Goal: Information Seeking & Learning: Find specific fact

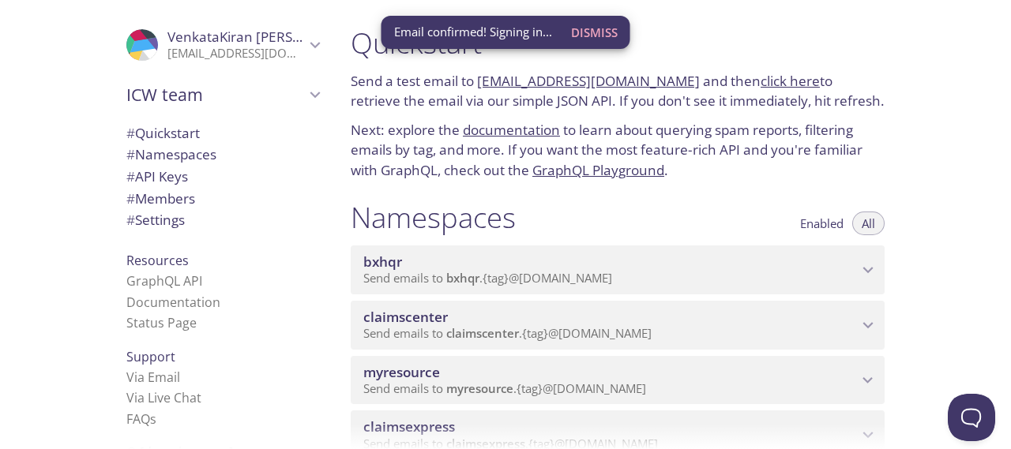
click at [589, 34] on span "Dismiss" at bounding box center [594, 32] width 47 height 21
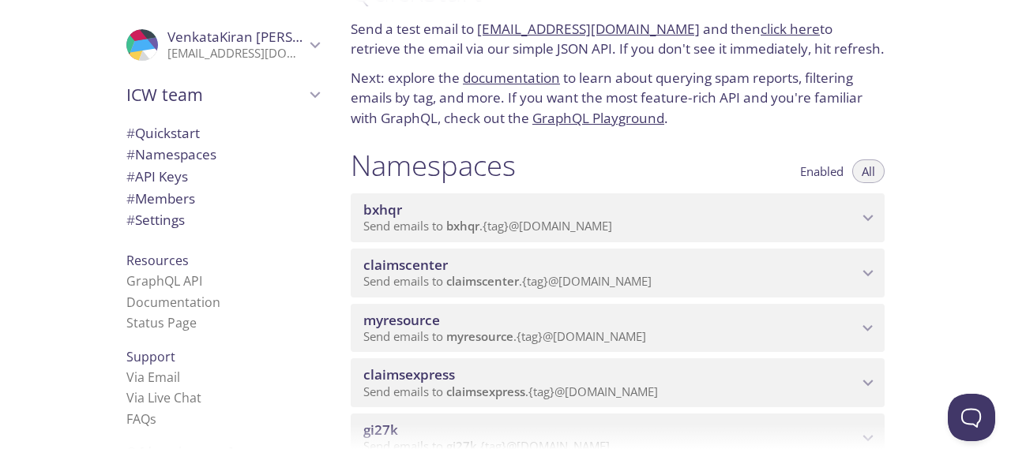
scroll to position [55, 0]
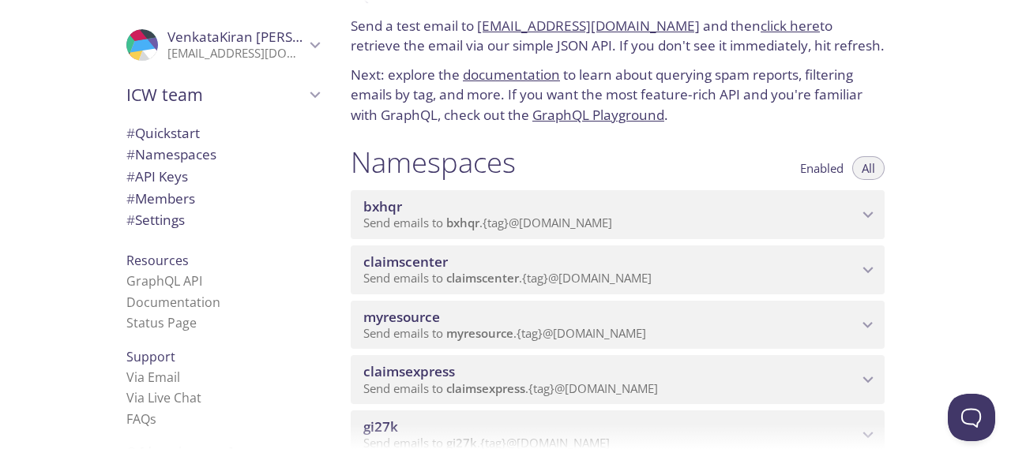
click at [714, 324] on span "myresource" at bounding box center [610, 317] width 494 height 17
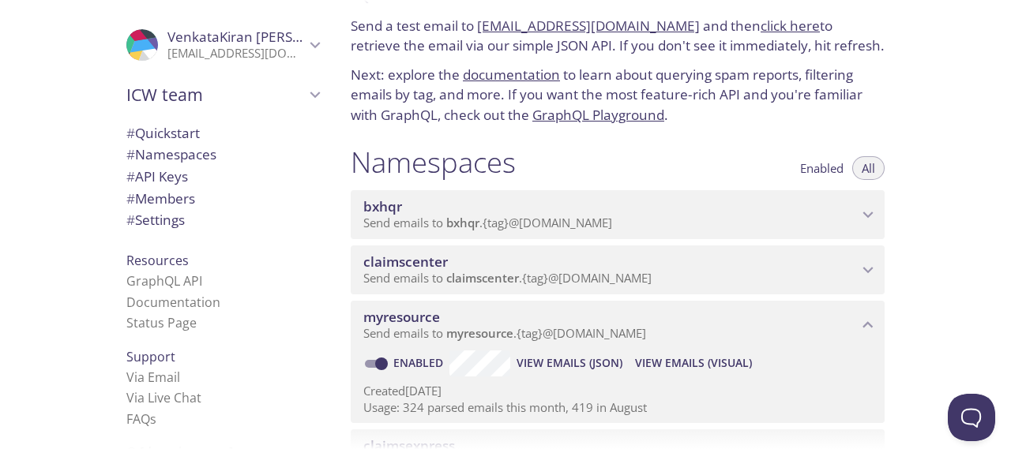
click at [688, 366] on span "View Emails (Visual)" at bounding box center [693, 363] width 117 height 19
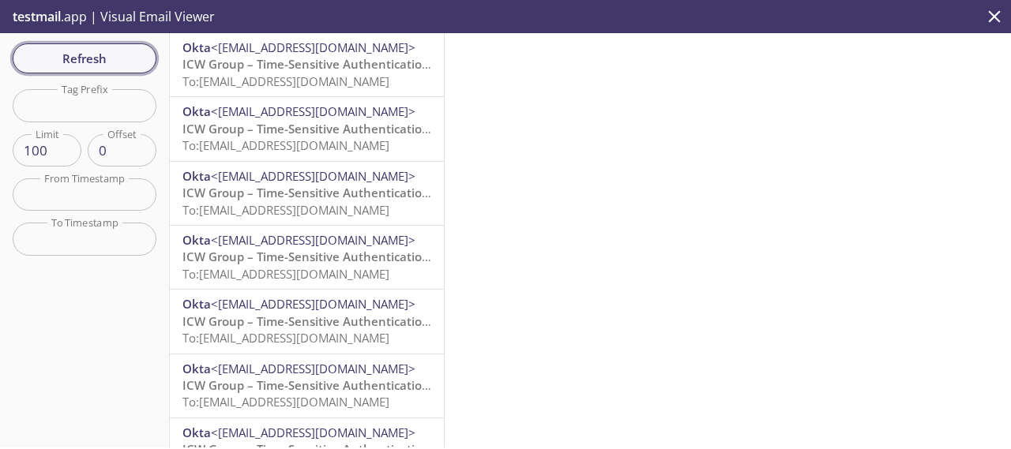
click at [122, 56] on span "Refresh" at bounding box center [84, 58] width 118 height 21
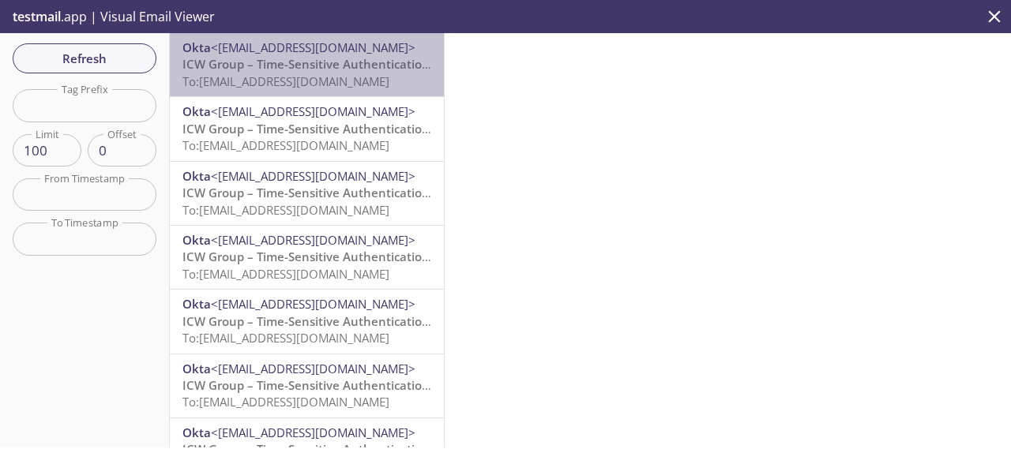
click at [313, 86] on span "To: [EMAIL_ADDRESS][DOMAIN_NAME]" at bounding box center [285, 81] width 207 height 16
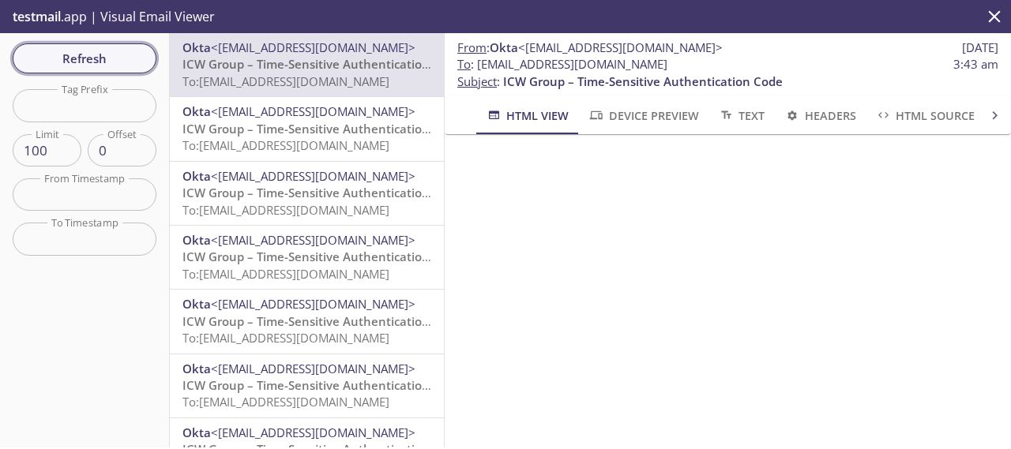
click at [141, 55] on span "Refresh" at bounding box center [84, 58] width 118 height 21
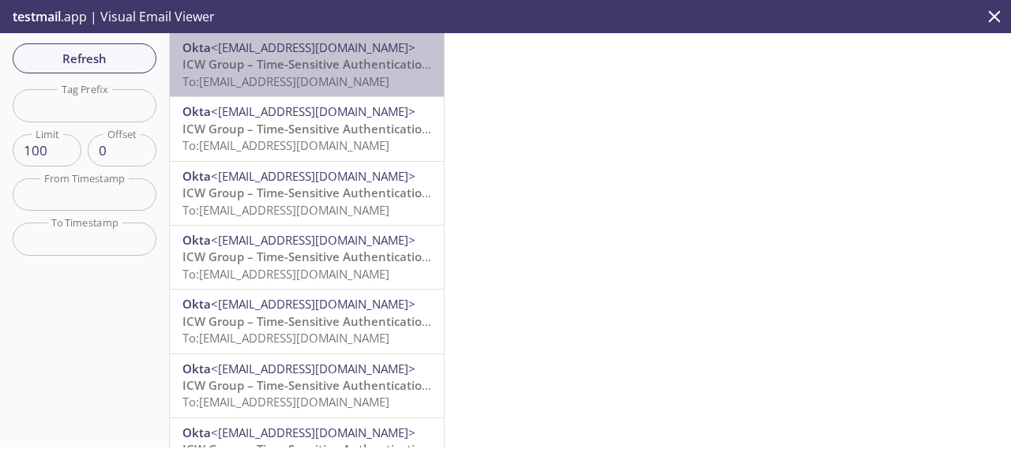
click at [354, 76] on span "To: [EMAIL_ADDRESS][DOMAIN_NAME]" at bounding box center [285, 81] width 207 height 16
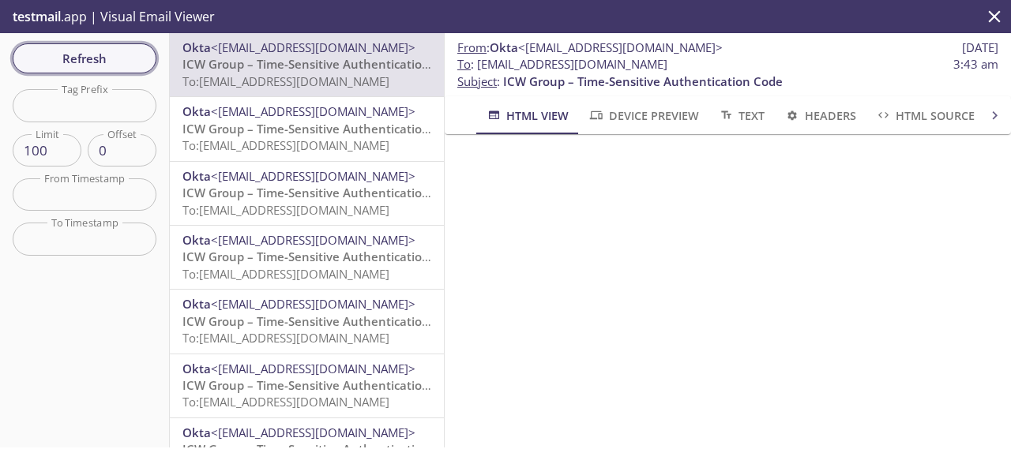
click at [100, 56] on span "Refresh" at bounding box center [84, 58] width 118 height 21
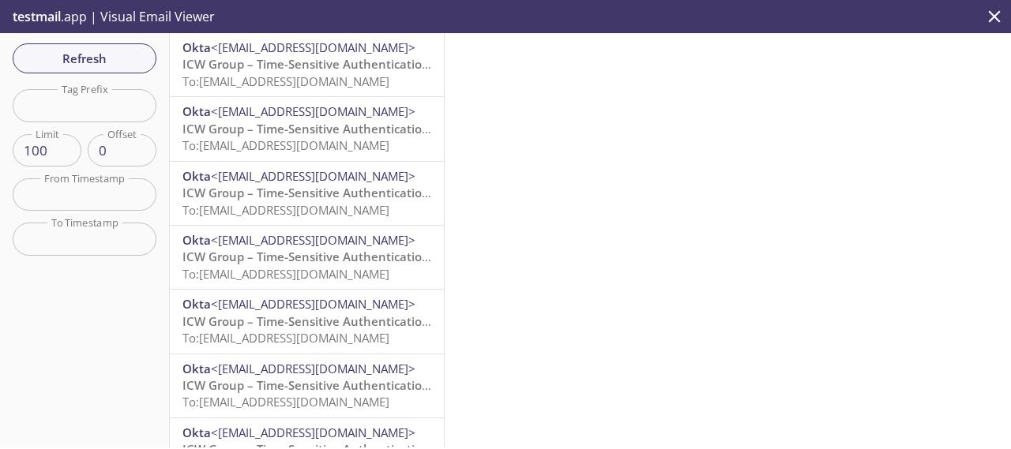
click at [303, 81] on span "To: [EMAIL_ADDRESS][DOMAIN_NAME]" at bounding box center [285, 81] width 207 height 16
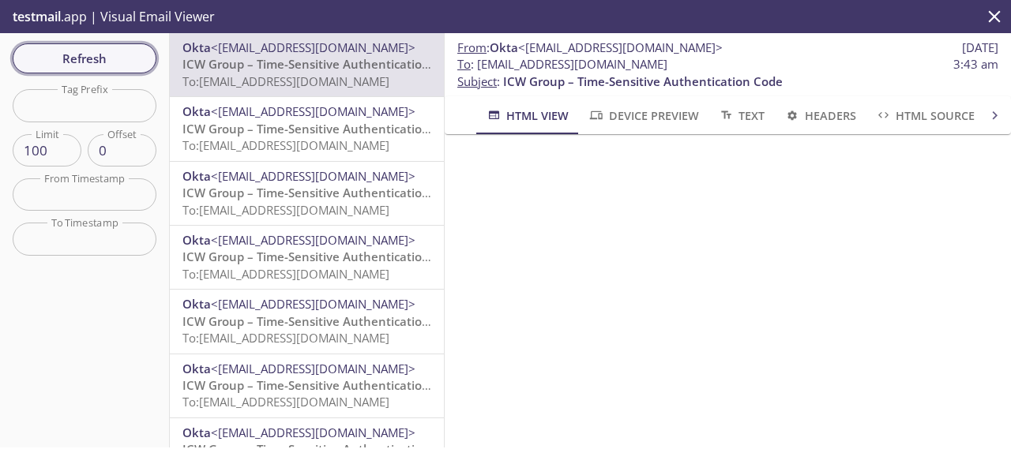
click at [115, 58] on span "Refresh" at bounding box center [84, 58] width 118 height 21
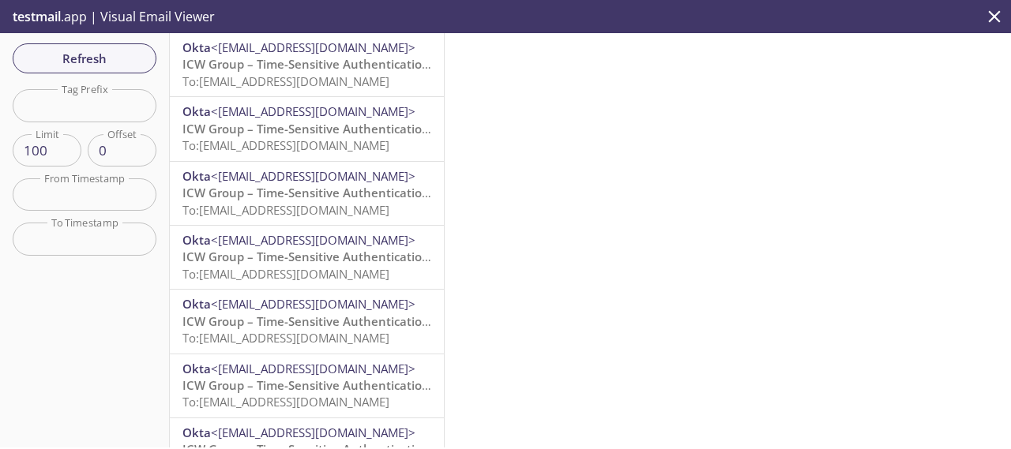
click at [351, 73] on span "To: [EMAIL_ADDRESS][DOMAIN_NAME]" at bounding box center [285, 81] width 207 height 16
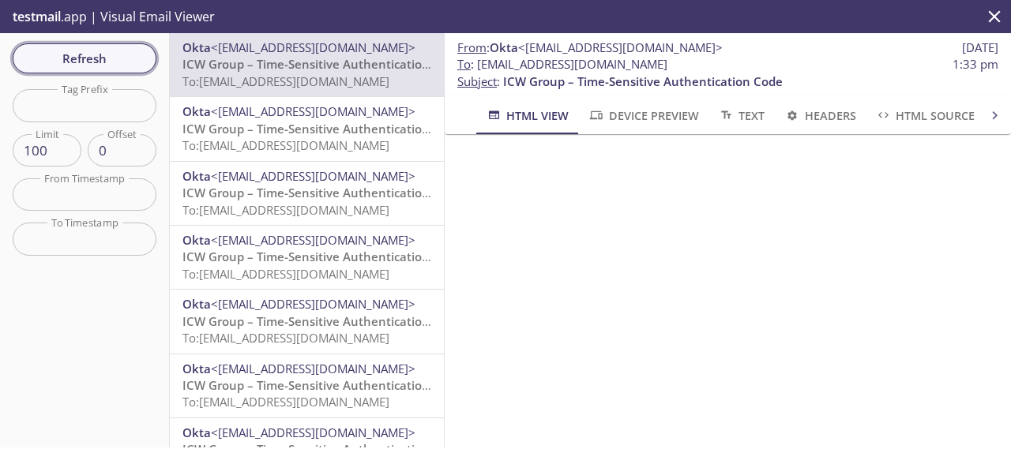
click at [131, 55] on span "Refresh" at bounding box center [84, 58] width 118 height 21
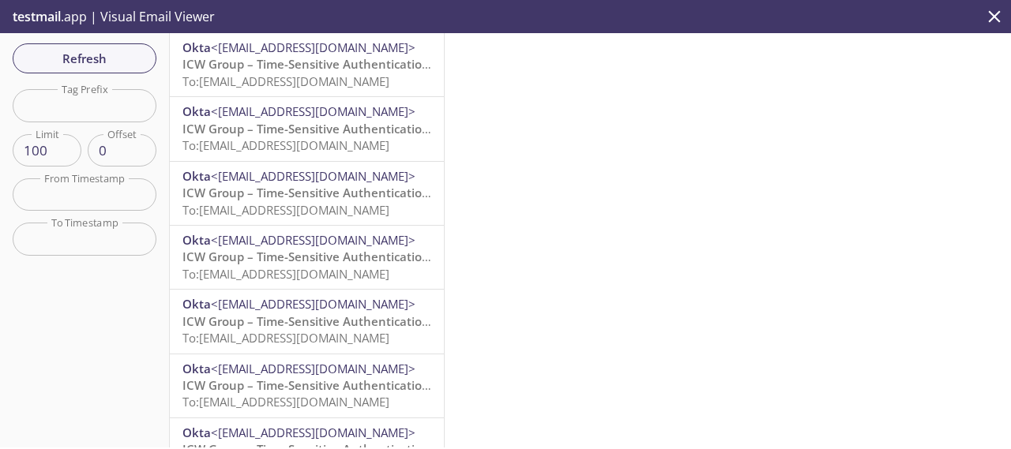
click at [320, 69] on span "ICW Group – Time-Sensitive Authentication Code" at bounding box center [321, 64] width 279 height 16
